Goal: Information Seeking & Learning: Learn about a topic

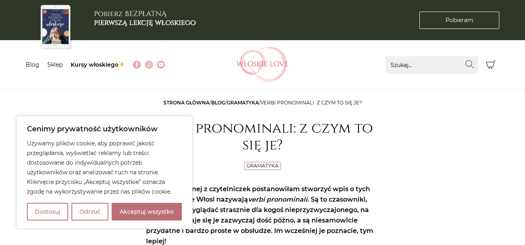
scroll to position [40, 0]
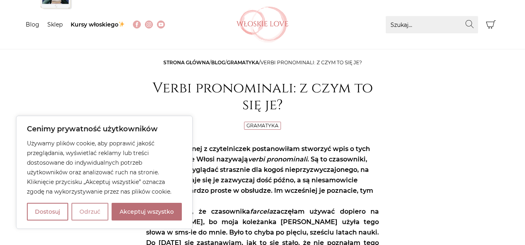
click at [81, 207] on button "Odrzuć" at bounding box center [89, 212] width 37 height 18
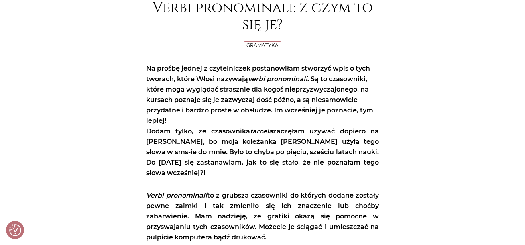
scroll to position [160, 0]
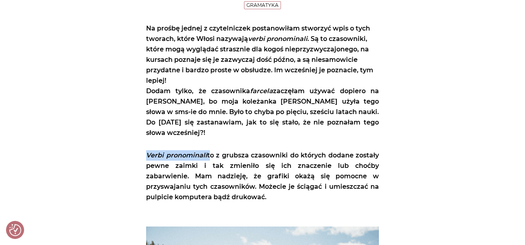
drag, startPoint x: 148, startPoint y: 144, endPoint x: 208, endPoint y: 139, distance: 60.8
click at [208, 139] on div "Na prośbę jednej z czytelniczek postanowiłam stworzyć wpis o tych tworach, któr…" at bounding box center [262, 112] width 233 height 179
copy p "Verbi pronominali"
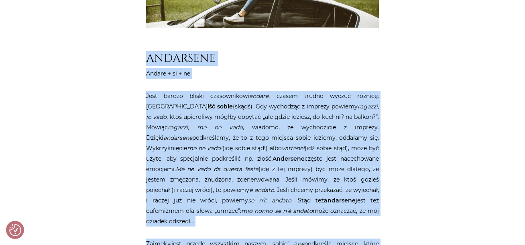
scroll to position [602, 0]
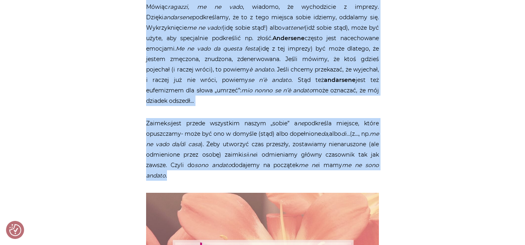
drag, startPoint x: 148, startPoint y: 46, endPoint x: 250, endPoint y: 158, distance: 151.6
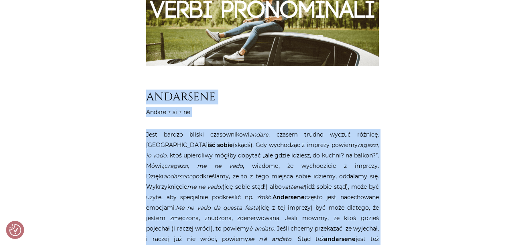
scroll to position [441, 0]
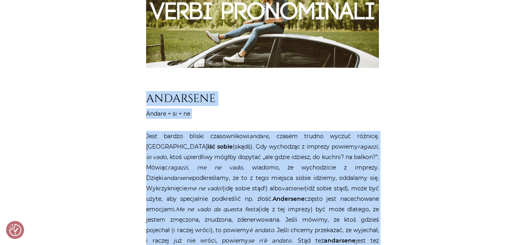
click at [149, 92] on h2 "ANDARSENE" at bounding box center [262, 99] width 233 height 14
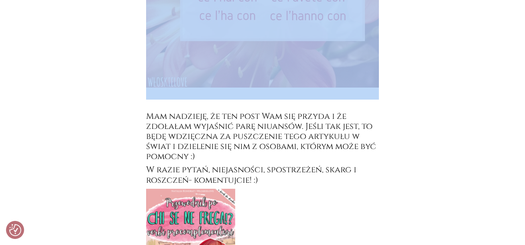
scroll to position [3840, 0]
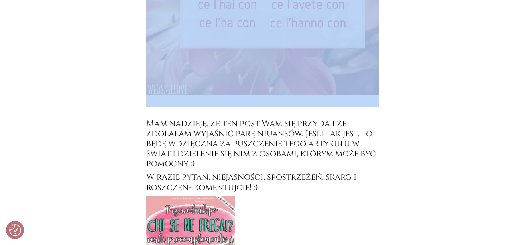
drag, startPoint x: 146, startPoint y: 86, endPoint x: 296, endPoint y: 56, distance: 153.0
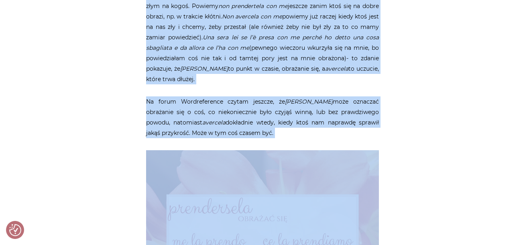
scroll to position [3359, 0]
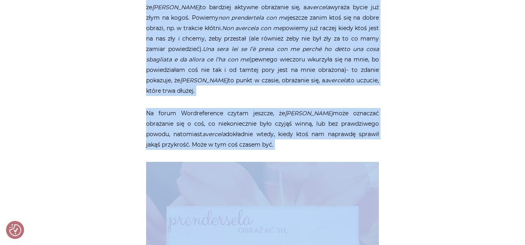
copy article "ANDARSENE Andare + si + ne Jest bardzo bliski czasownikowi andare , czasem trud…"
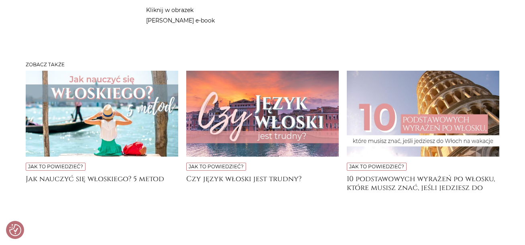
scroll to position [4173, 0]
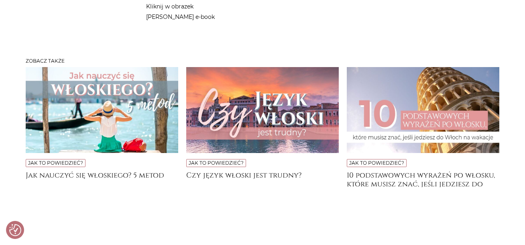
click at [253, 104] on img at bounding box center [262, 110] width 152 height 86
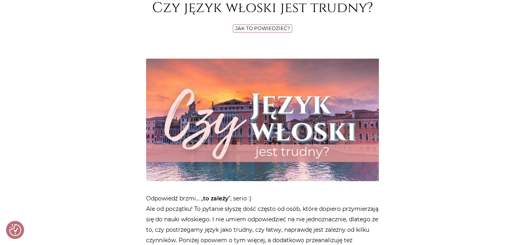
scroll to position [281, 0]
